Goal: Check status: Check status

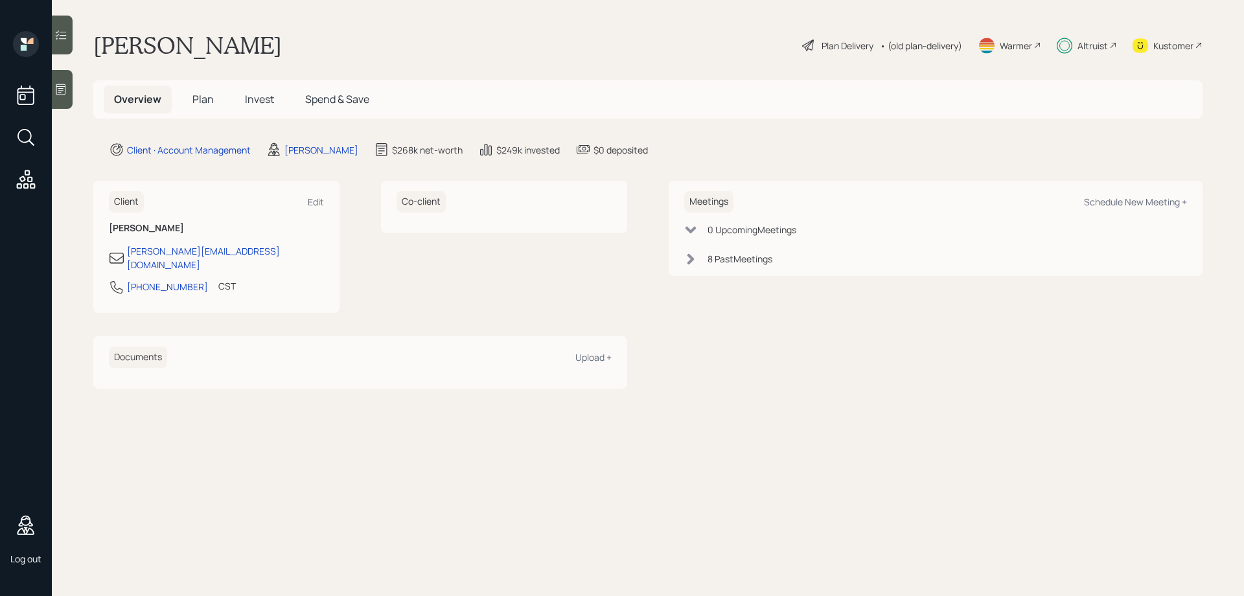
click at [249, 103] on span "Invest" at bounding box center [259, 99] width 29 height 14
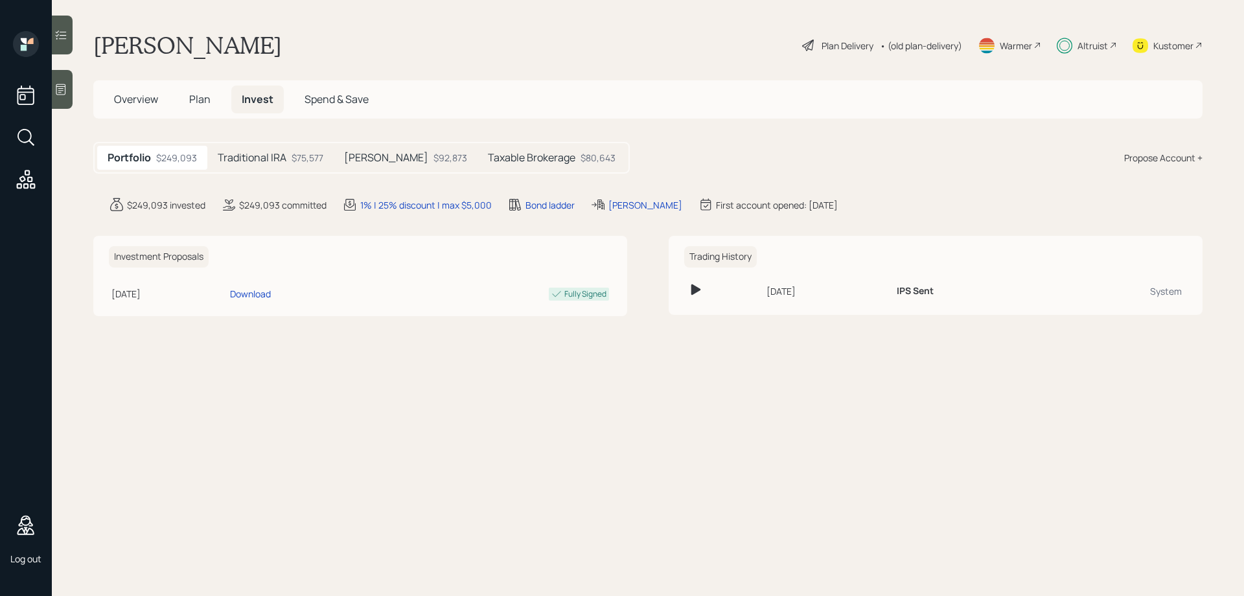
click at [268, 161] on h5 "Traditional IRA" at bounding box center [252, 158] width 69 height 12
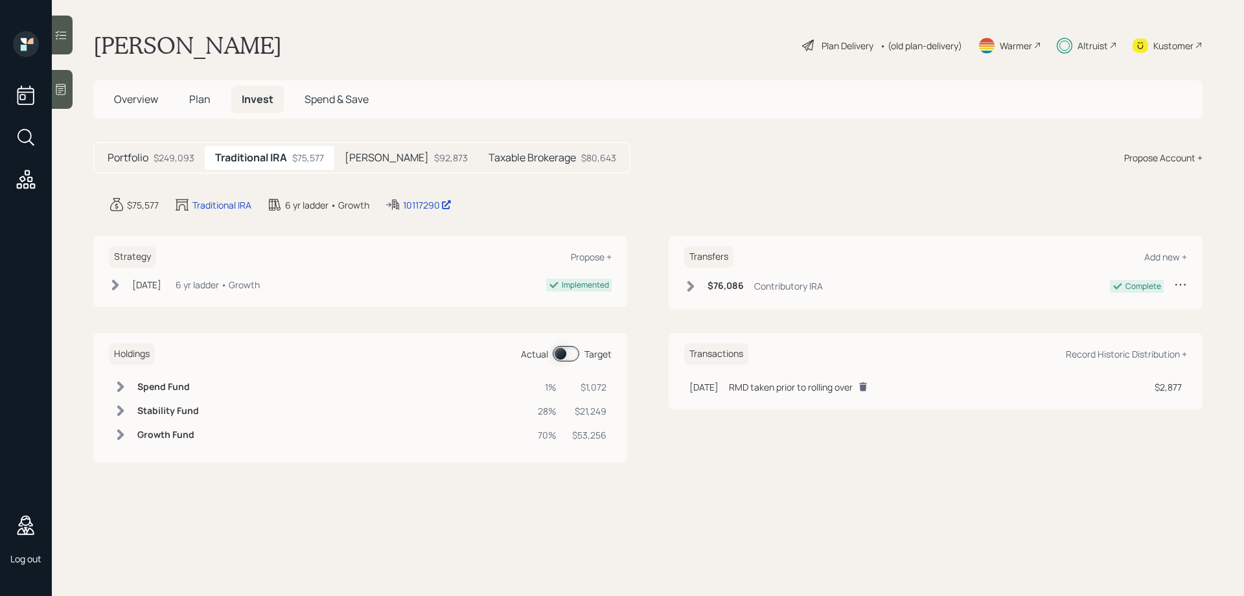
click at [369, 165] on div "[PERSON_NAME] $92,873" at bounding box center [406, 158] width 144 height 24
